Goal: Information Seeking & Learning: Learn about a topic

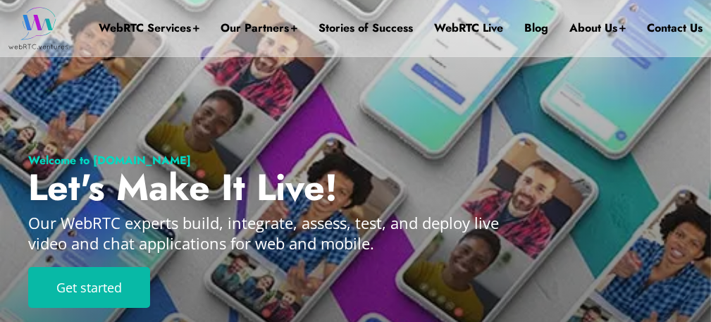
drag, startPoint x: 308, startPoint y: 206, endPoint x: 314, endPoint y: -45, distance: 250.9
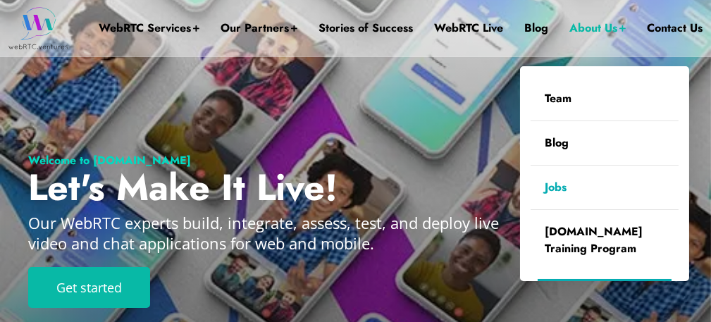
click at [553, 185] on link "Jobs" at bounding box center [605, 188] width 148 height 44
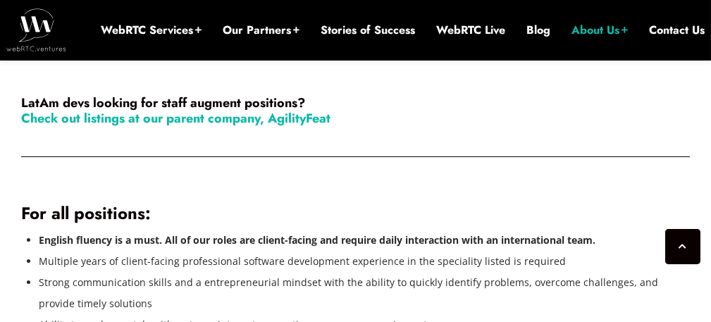
scroll to position [789, 0]
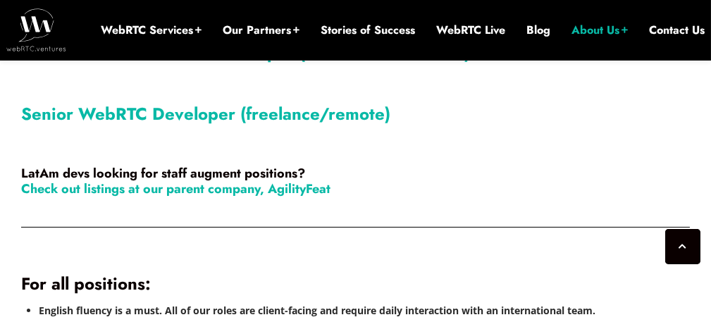
click at [314, 116] on link "Senior WebRTC Developer (freelance/remote)" at bounding box center [205, 113] width 369 height 25
